Goal: Check status: Check status

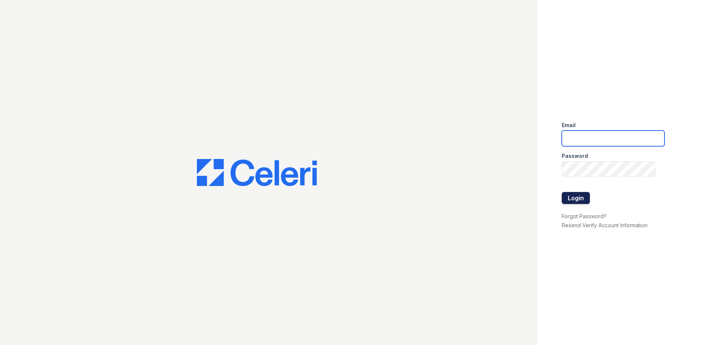
type input "Arrivesilverspring@trinity-pm.com"
click at [583, 196] on button "Login" at bounding box center [576, 198] width 28 height 12
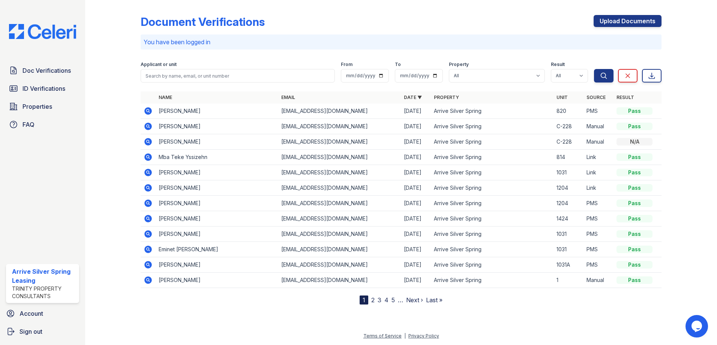
click at [148, 126] on icon at bounding box center [148, 126] width 2 height 2
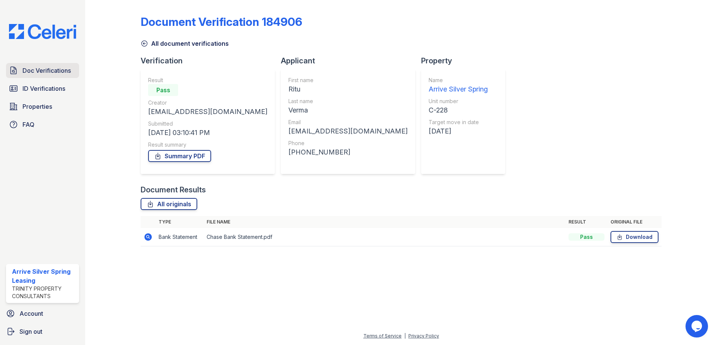
click at [69, 74] on span "Doc Verifications" at bounding box center [46, 70] width 48 height 9
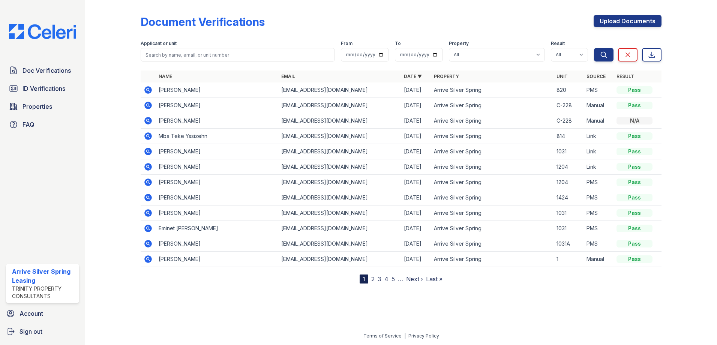
click at [150, 122] on icon at bounding box center [148, 120] width 9 height 9
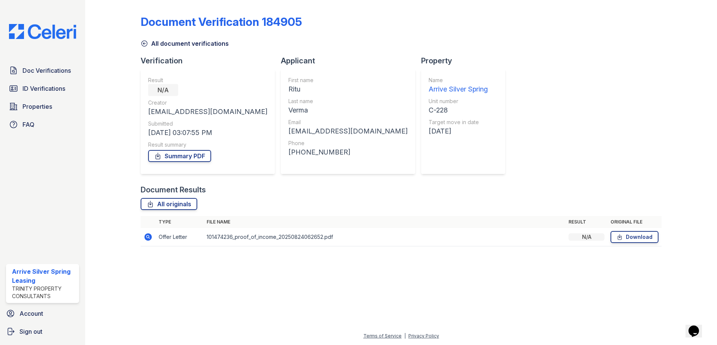
click at [147, 235] on icon at bounding box center [147, 236] width 7 height 7
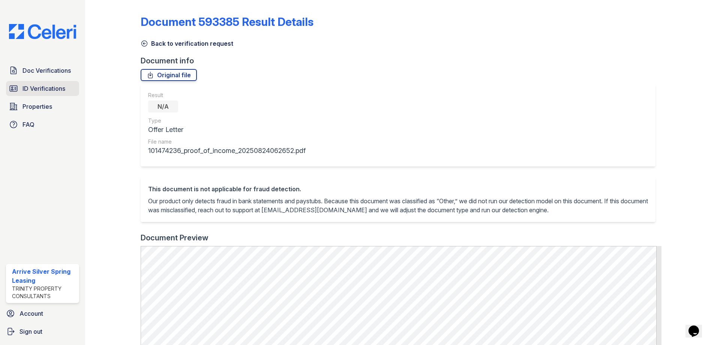
click at [51, 91] on span "ID Verifications" at bounding box center [43, 88] width 43 height 9
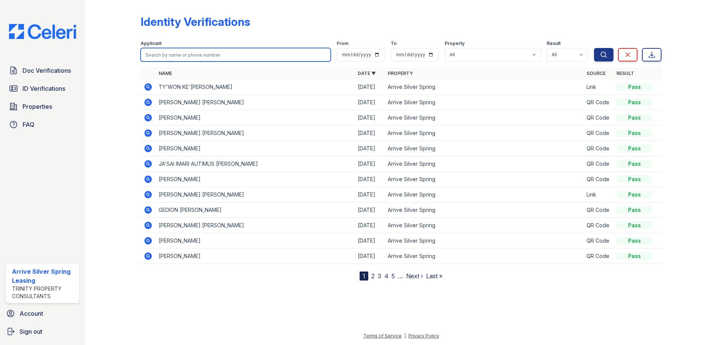
click at [166, 51] on input "search" at bounding box center [236, 54] width 190 height 13
type input "Verma"
click at [594, 48] on button "Search" at bounding box center [603, 54] width 19 height 13
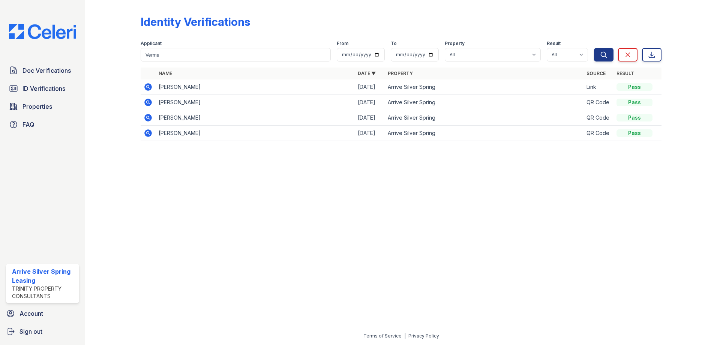
click at [148, 87] on icon at bounding box center [148, 86] width 2 height 2
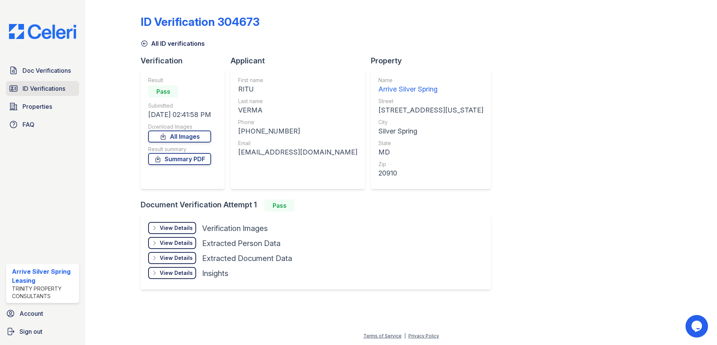
click at [41, 90] on span "ID Verifications" at bounding box center [43, 88] width 43 height 9
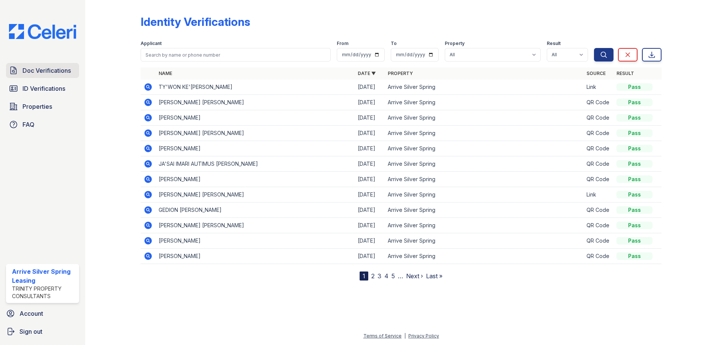
drag, startPoint x: 45, startPoint y: 69, endPoint x: 231, endPoint y: 111, distance: 190.5
click at [45, 69] on span "Doc Verifications" at bounding box center [46, 70] width 48 height 9
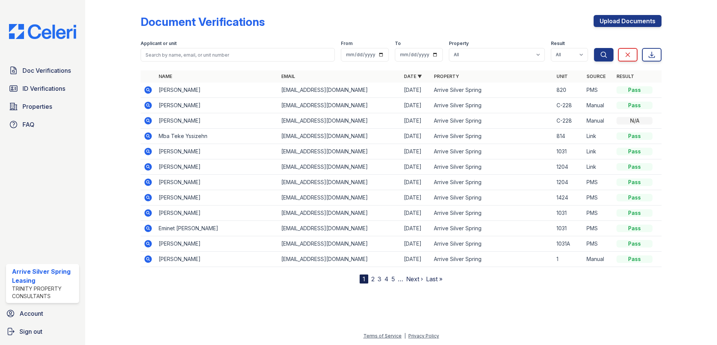
click at [149, 106] on icon at bounding box center [147, 105] width 7 height 7
